Goal: Navigation & Orientation: Find specific page/section

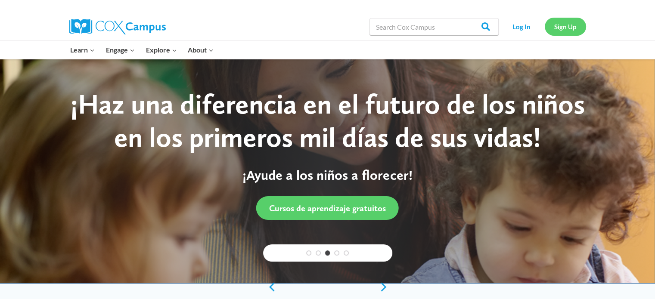
click at [564, 26] on link "Sign Up" at bounding box center [565, 27] width 41 height 18
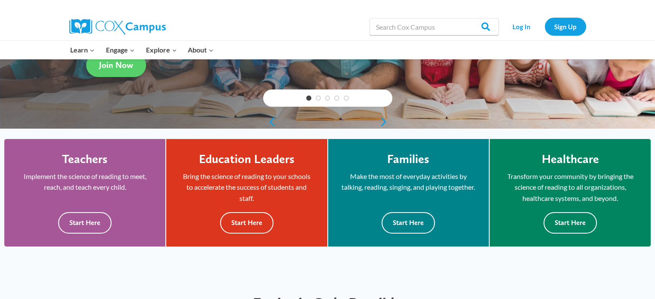
scroll to position [215, 0]
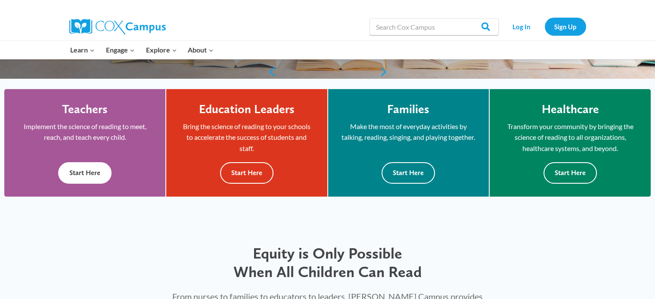
click at [85, 170] on button "Start Here" at bounding box center [84, 172] width 53 height 21
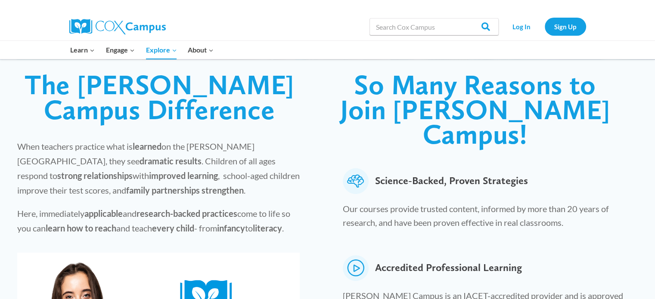
scroll to position [215, 0]
click at [513, 23] on link "Log In" at bounding box center [521, 27] width 37 height 18
